Goal: Task Accomplishment & Management: Manage account settings

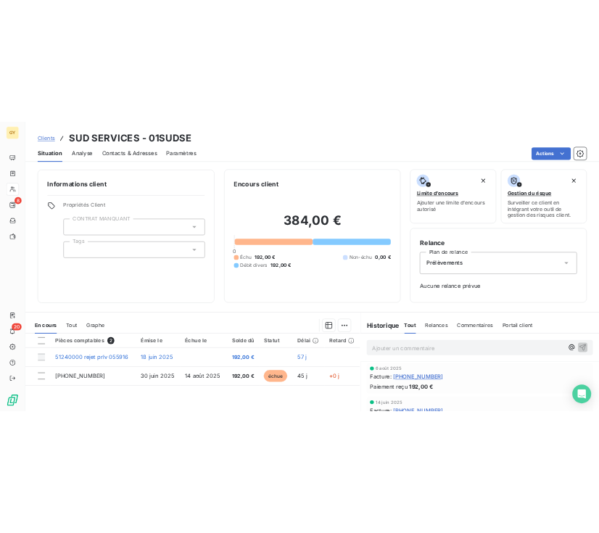
scroll to position [73, 0]
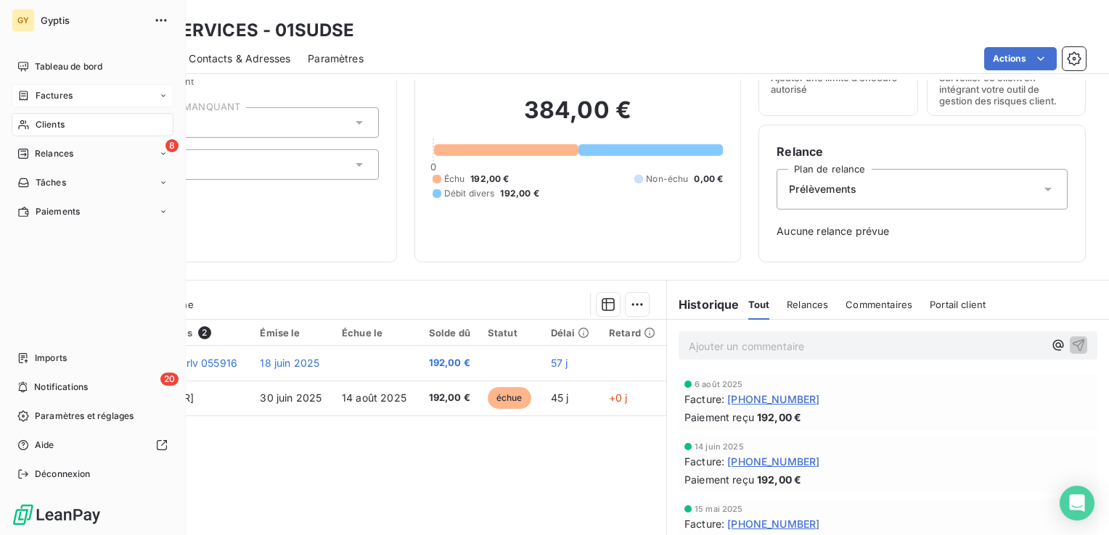
drag, startPoint x: 38, startPoint y: 120, endPoint x: 142, endPoint y: 96, distance: 107.4
click at [38, 120] on span "Clients" at bounding box center [50, 124] width 29 height 13
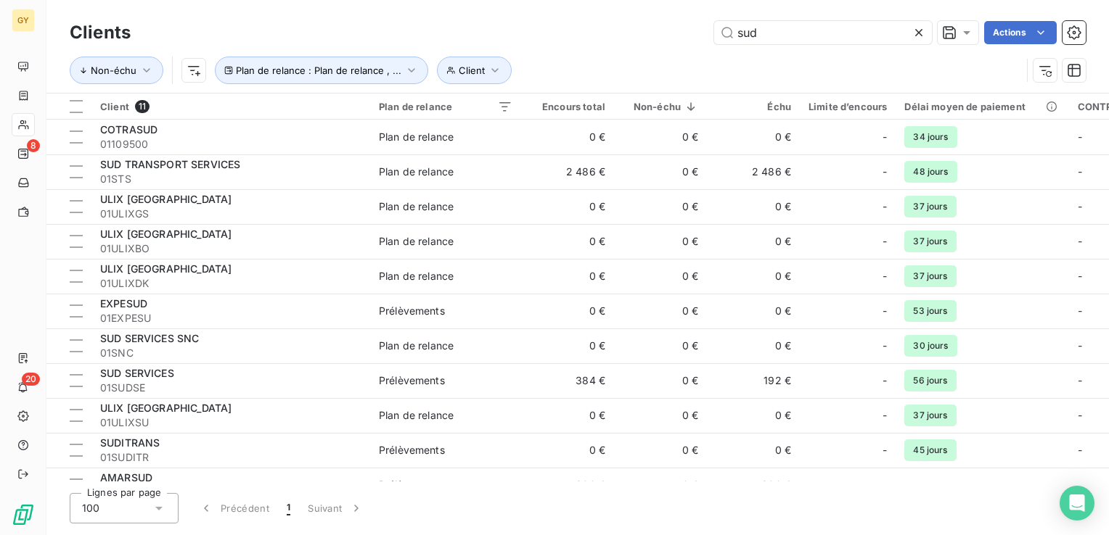
drag, startPoint x: 766, startPoint y: 28, endPoint x: 690, endPoint y: 33, distance: 76.4
click at [691, 33] on div "sud Actions" at bounding box center [616, 32] width 937 height 23
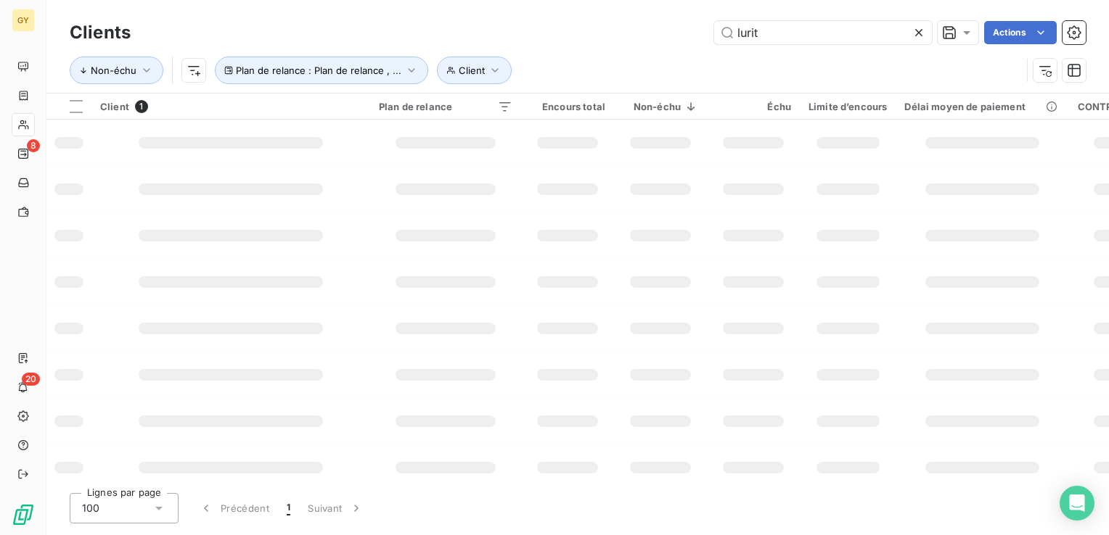
type input "lurit"
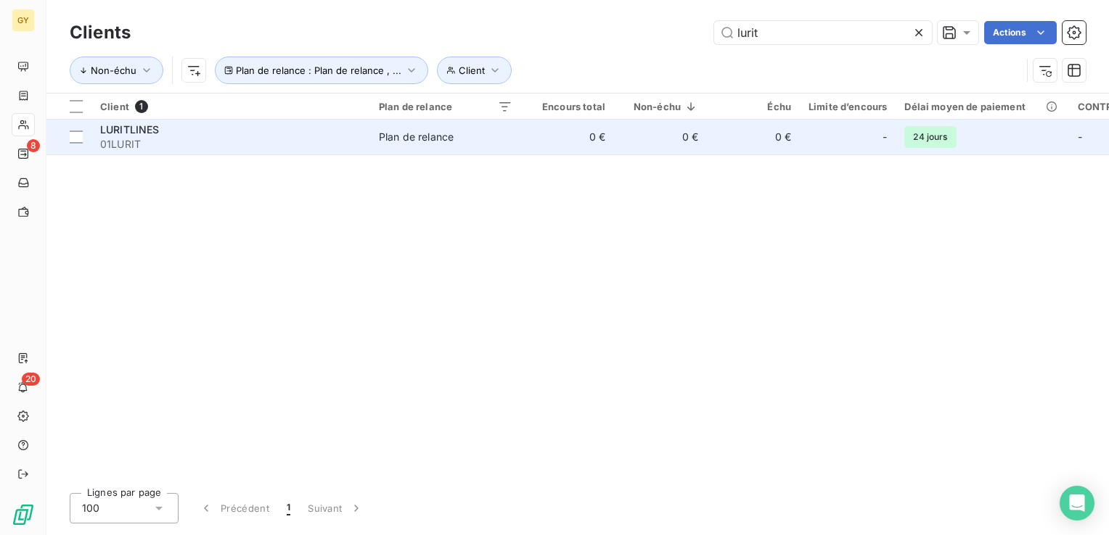
click at [504, 137] on span "Plan de relance" at bounding box center [445, 137] width 133 height 15
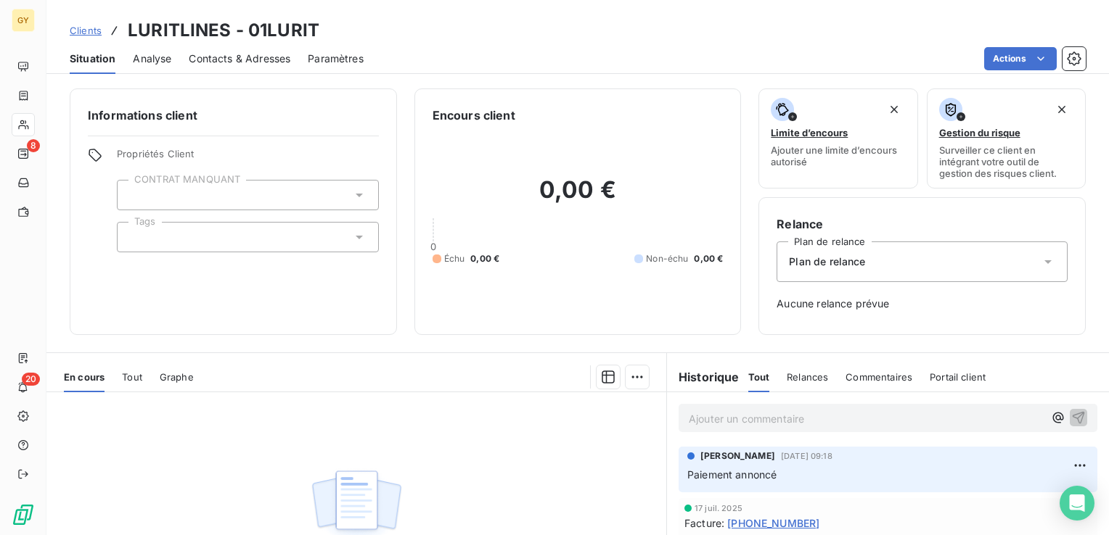
click at [215, 52] on span "Contacts & Adresses" at bounding box center [240, 59] width 102 height 15
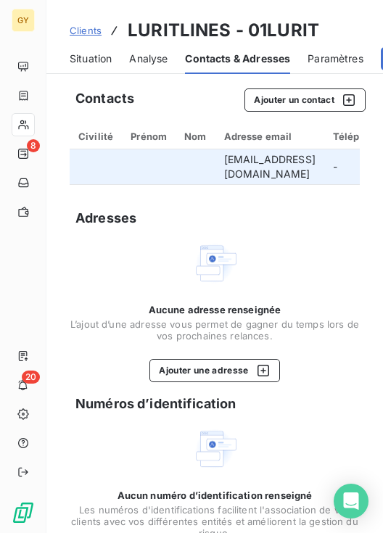
click at [272, 163] on td "[EMAIL_ADDRESS][DOMAIN_NAME]" at bounding box center [269, 166] width 109 height 35
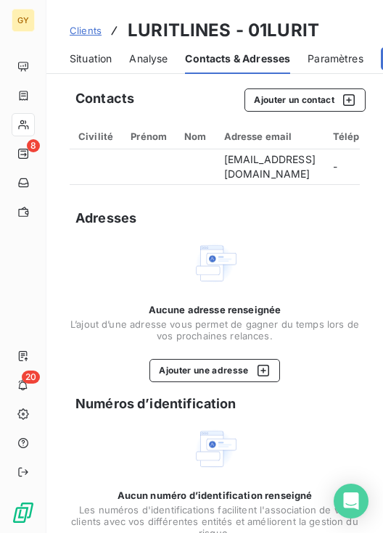
click at [102, 490] on div "Aucun numéro d’identification renseigné Les numéros d'identifications faciliten…" at bounding box center [215, 503] width 290 height 154
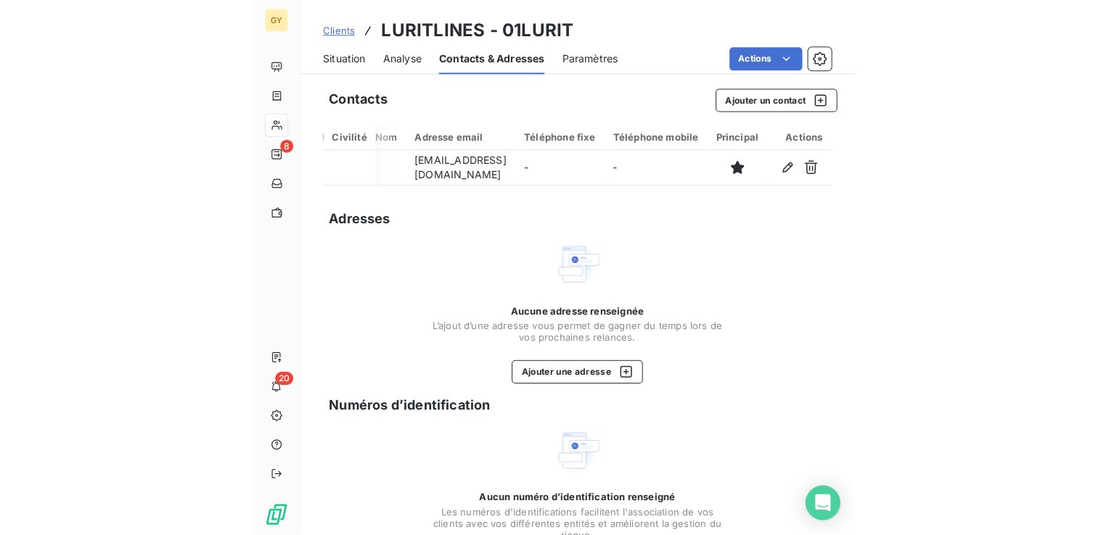
scroll to position [0, 80]
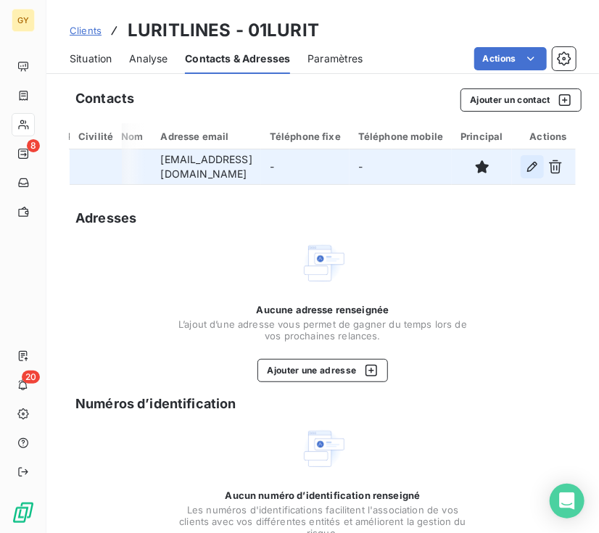
click at [525, 166] on icon "button" at bounding box center [532, 167] width 15 height 15
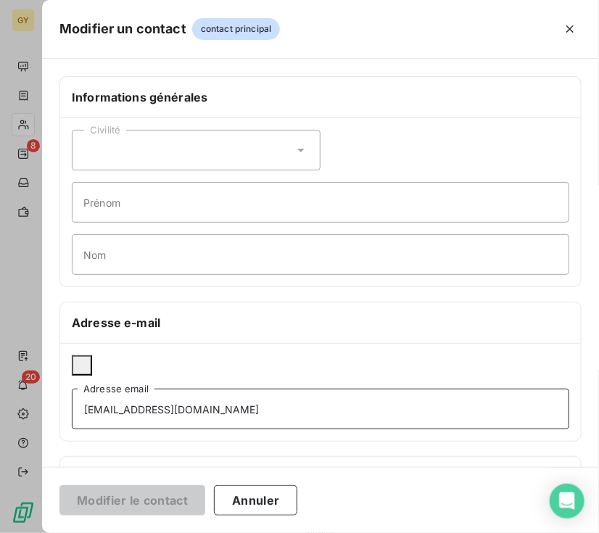
click at [133, 389] on input "[EMAIL_ADDRESS][DOMAIN_NAME]" at bounding box center [321, 409] width 498 height 41
drag, startPoint x: 133, startPoint y: 385, endPoint x: 7, endPoint y: 397, distance: 126.8
click at [13, 533] on div "Modifier un contact contact principal Informations générales Civilité Prénom No…" at bounding box center [299, 533] width 599 height 0
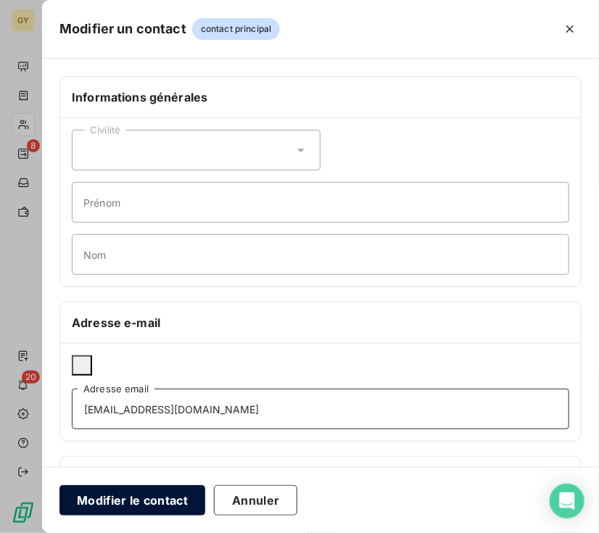
type input "[EMAIL_ADDRESS][DOMAIN_NAME]"
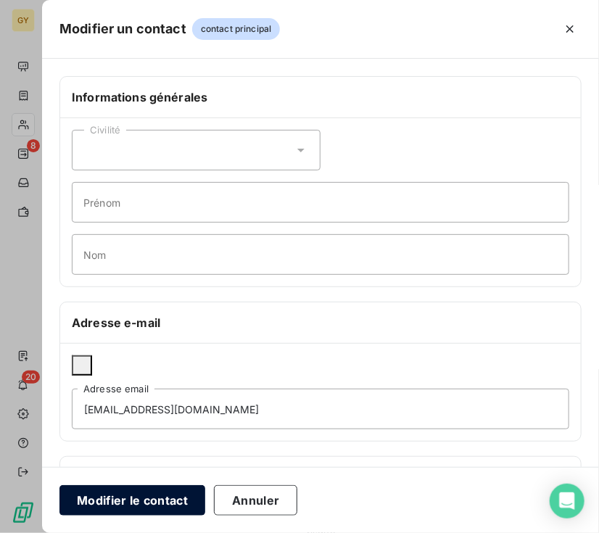
click at [160, 509] on button "Modifier le contact" at bounding box center [132, 500] width 146 height 30
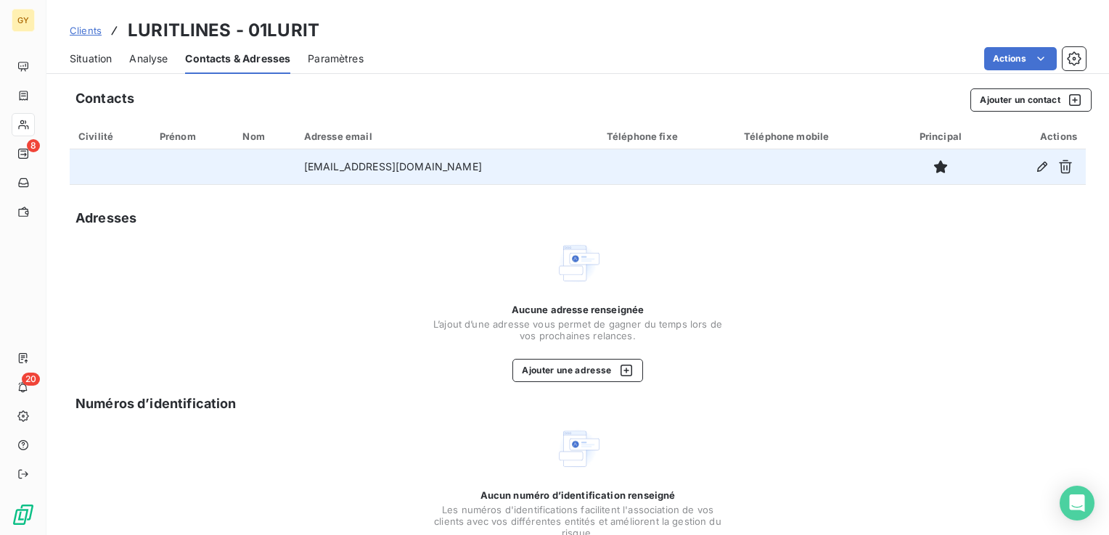
scroll to position [0, 0]
